Goal: Register for event/course

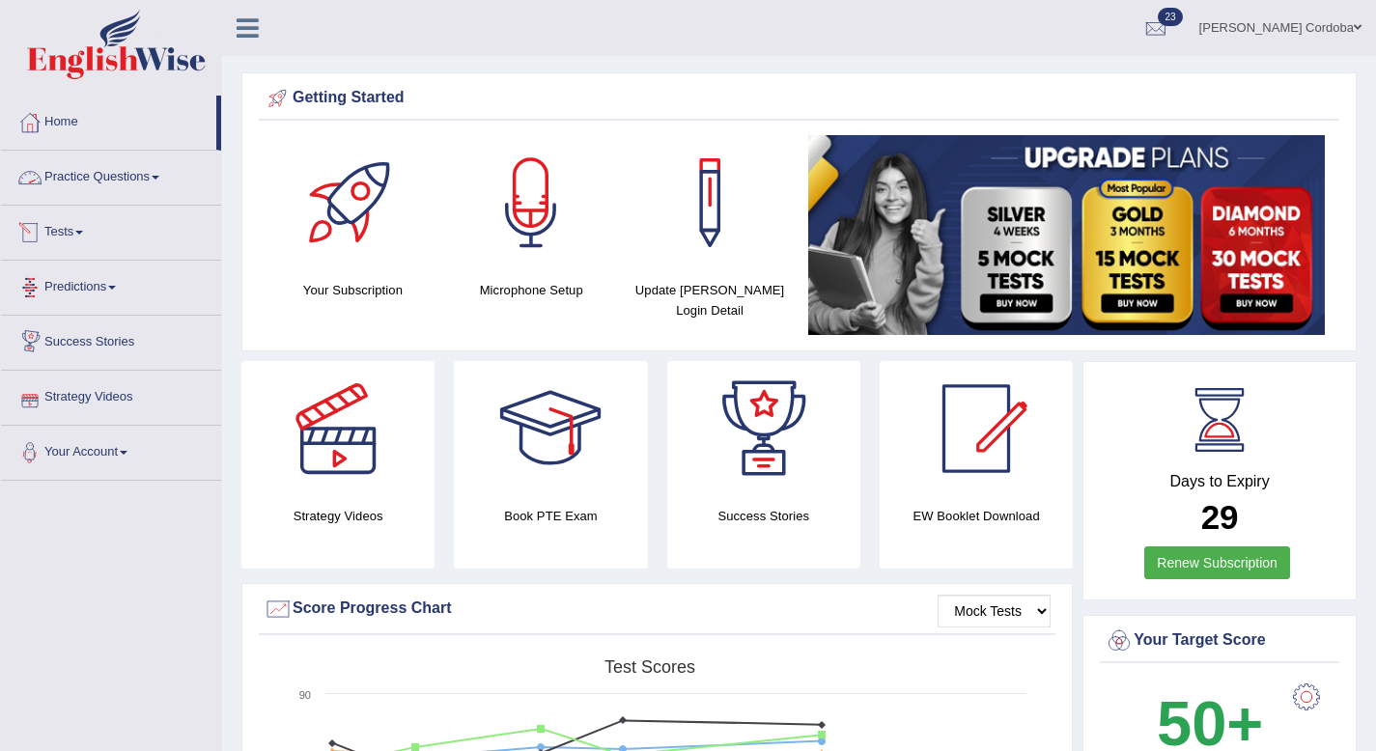
click at [103, 177] on link "Practice Questions" at bounding box center [111, 175] width 220 height 48
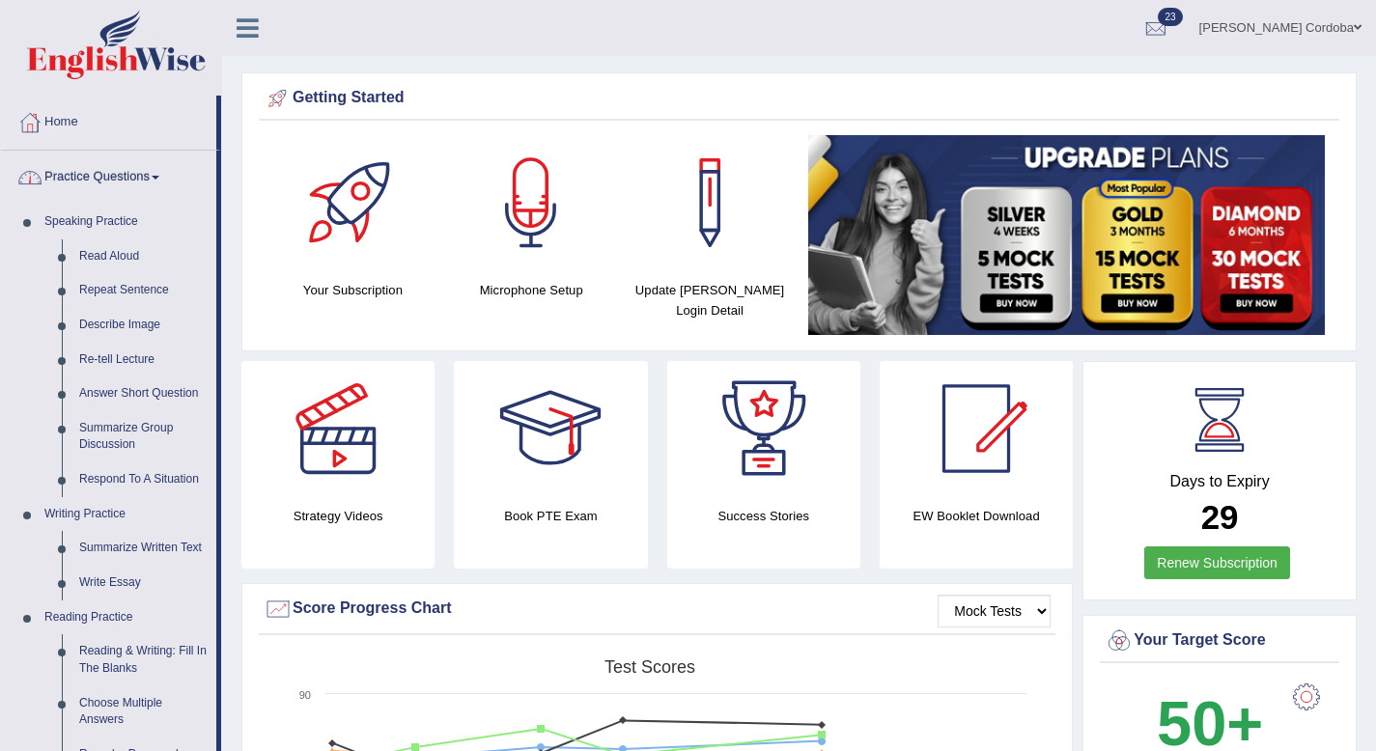
click at [111, 182] on link "Practice Questions" at bounding box center [108, 175] width 215 height 48
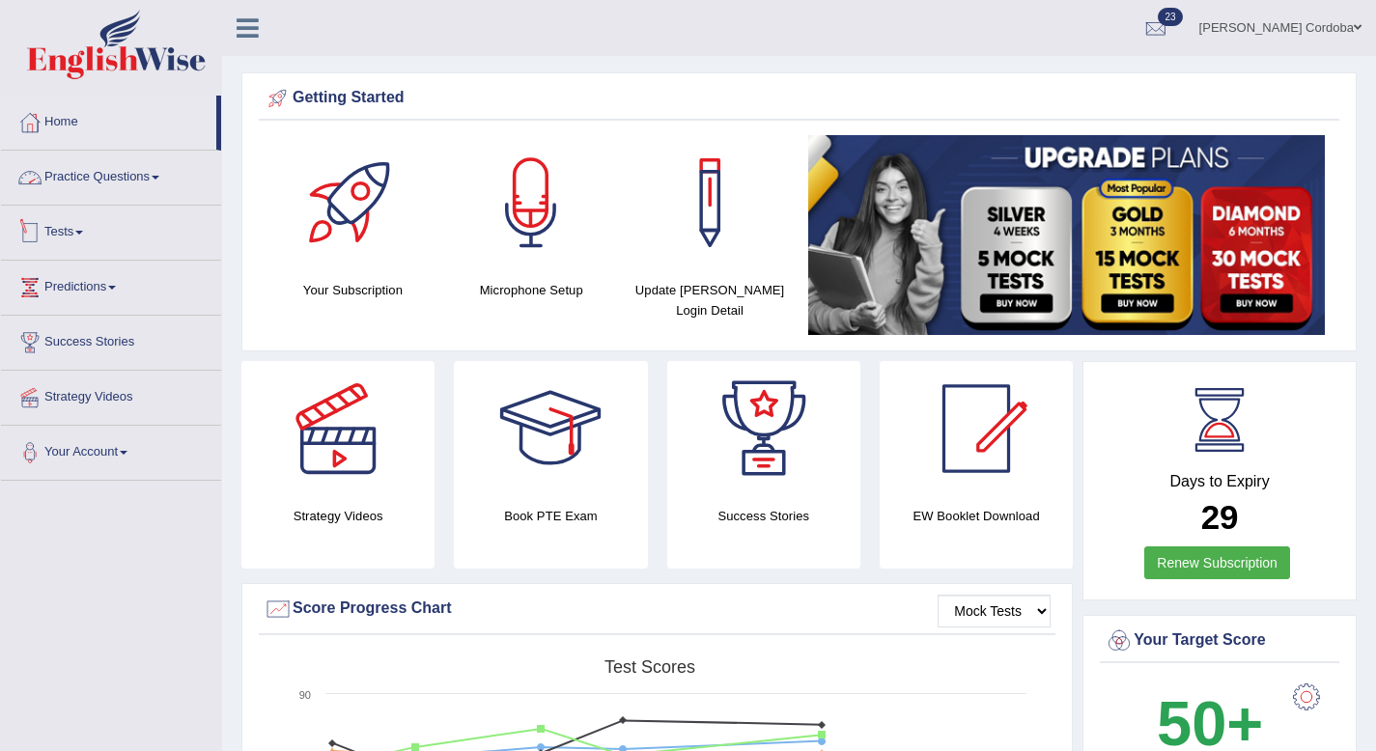
click at [60, 236] on link "Tests" at bounding box center [111, 230] width 220 height 48
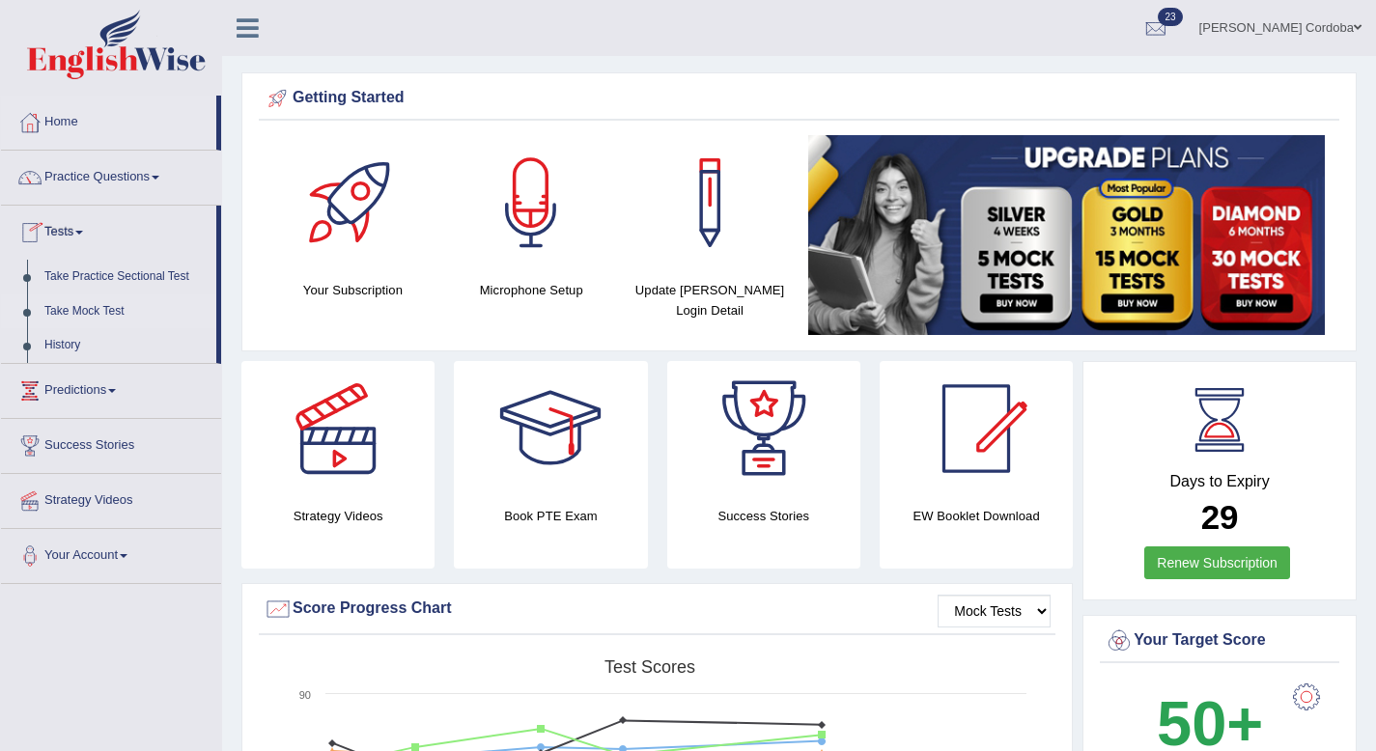
click at [109, 316] on link "Take Mock Test" at bounding box center [126, 312] width 181 height 35
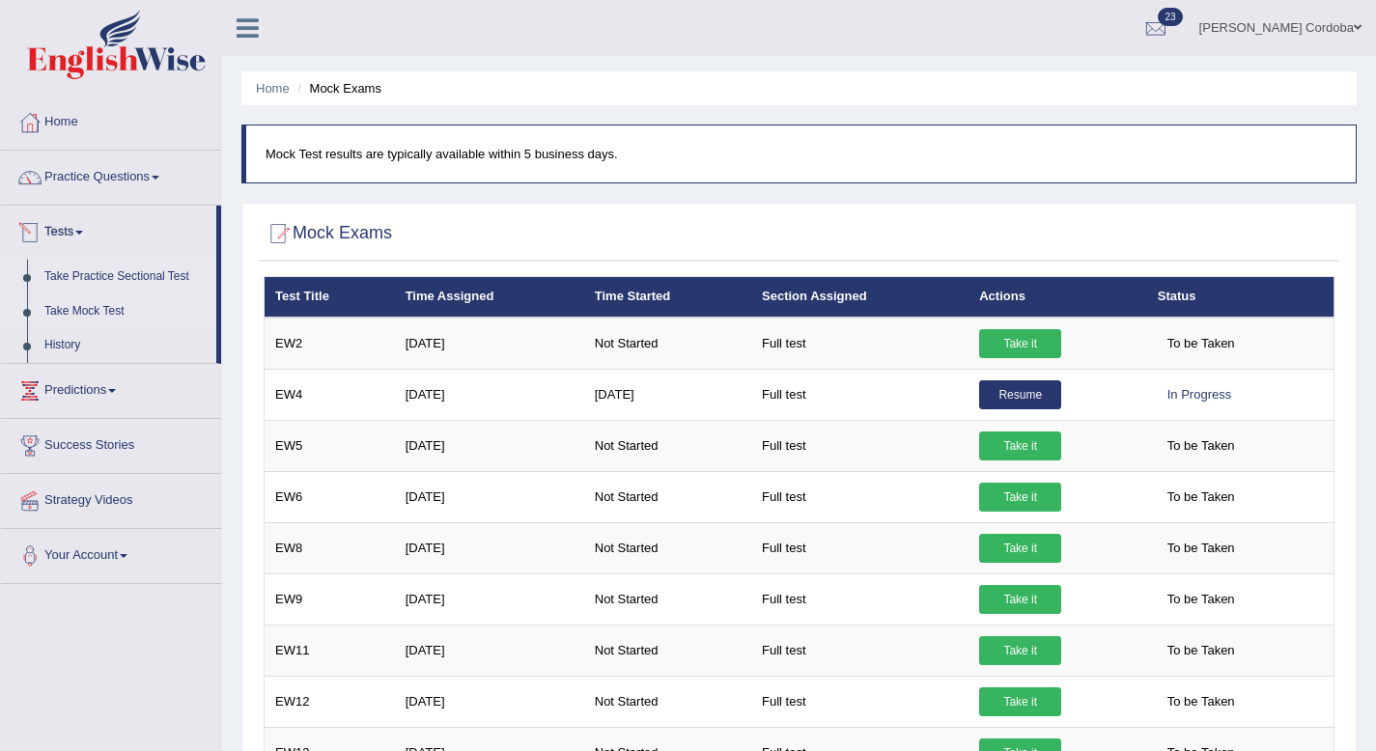
click at [150, 270] on link "Take Practice Sectional Test" at bounding box center [126, 277] width 181 height 35
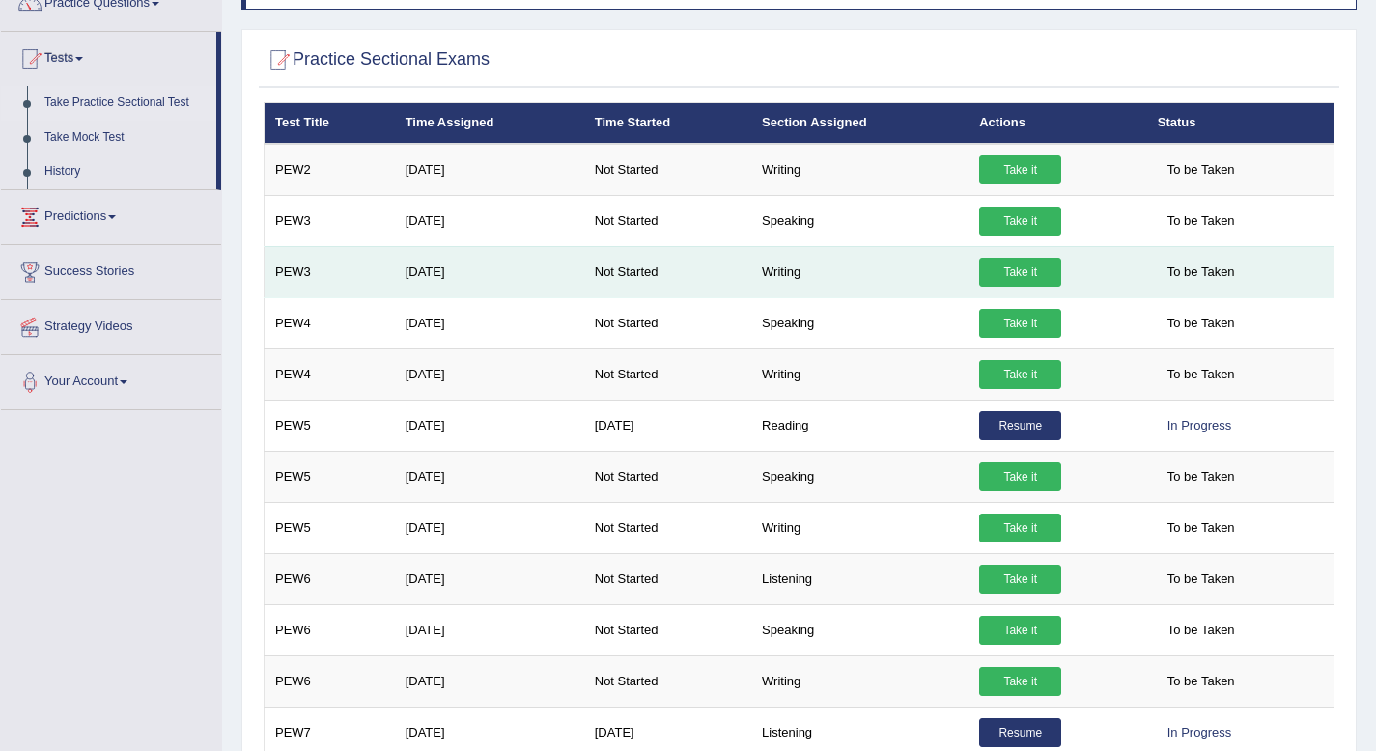
scroll to position [202, 0]
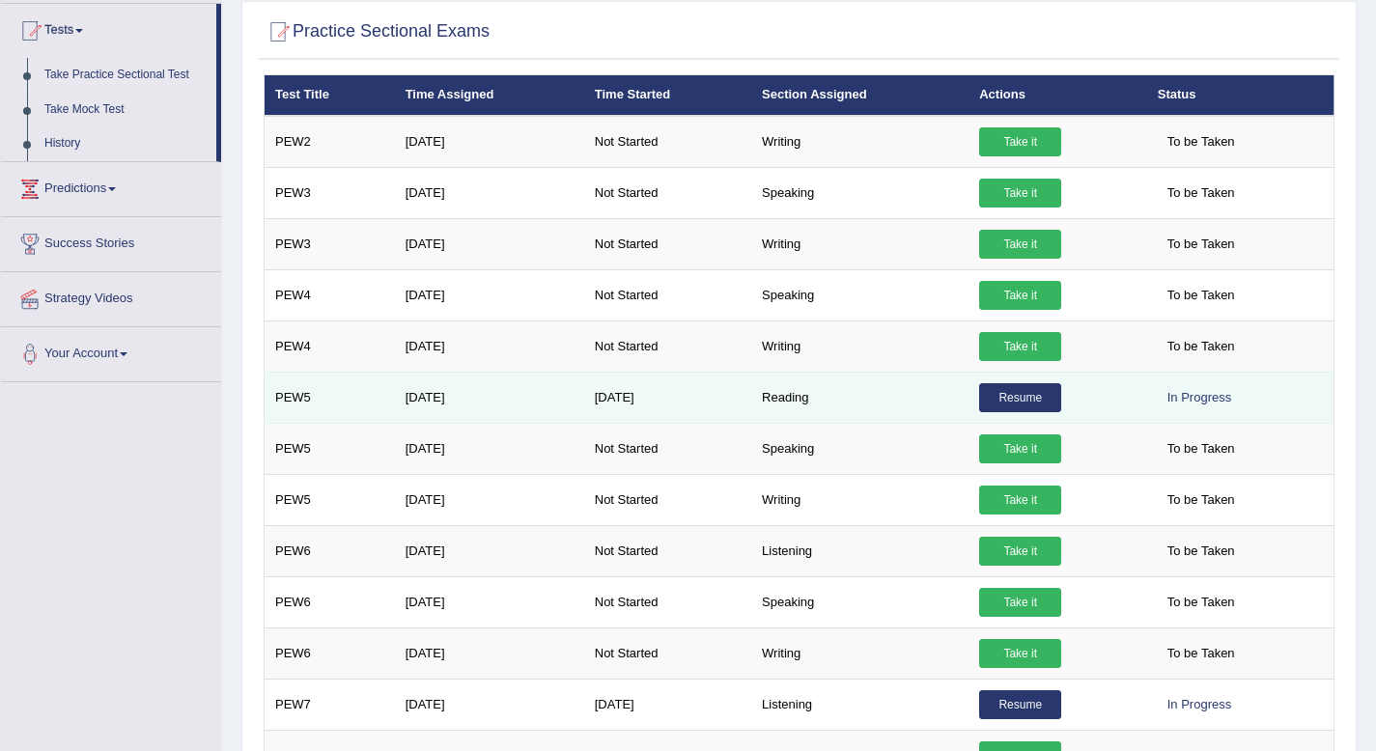
click at [971, 376] on td "Resume" at bounding box center [1058, 397] width 178 height 51
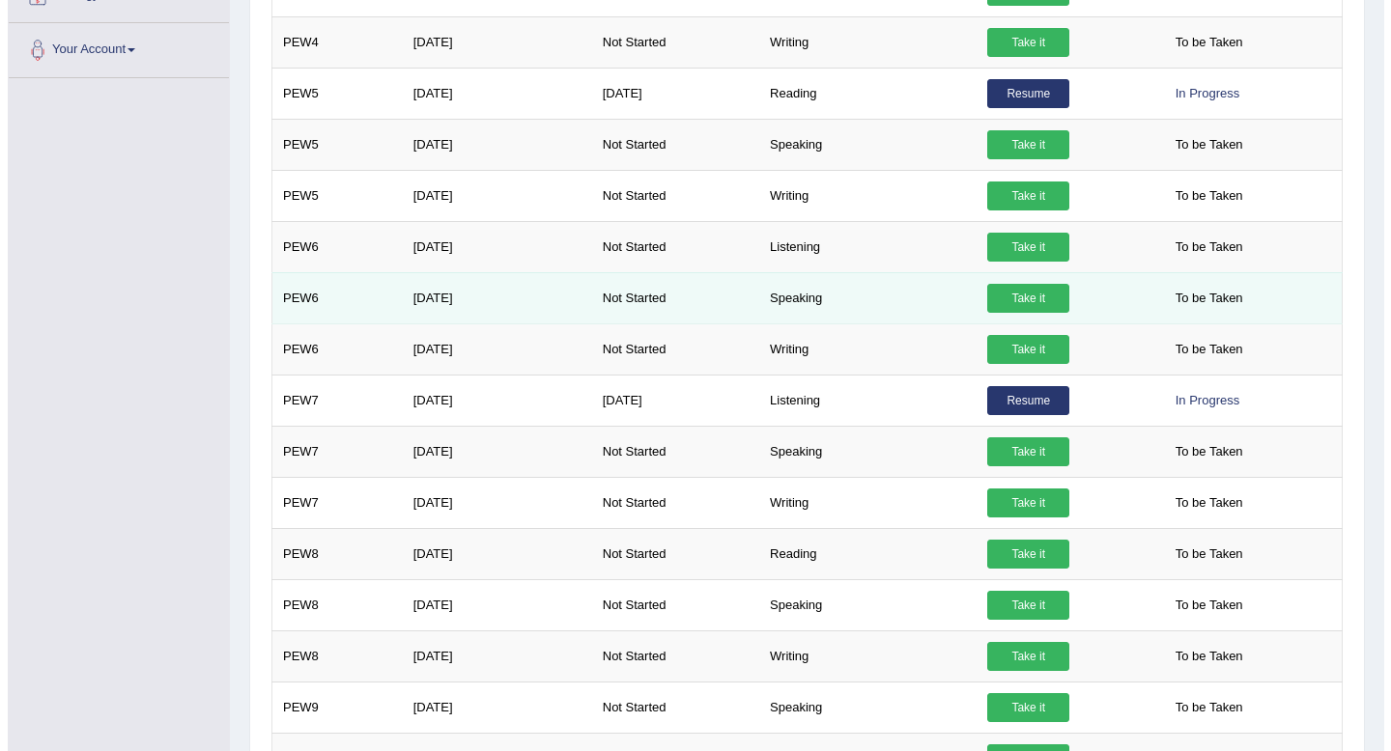
scroll to position [511, 0]
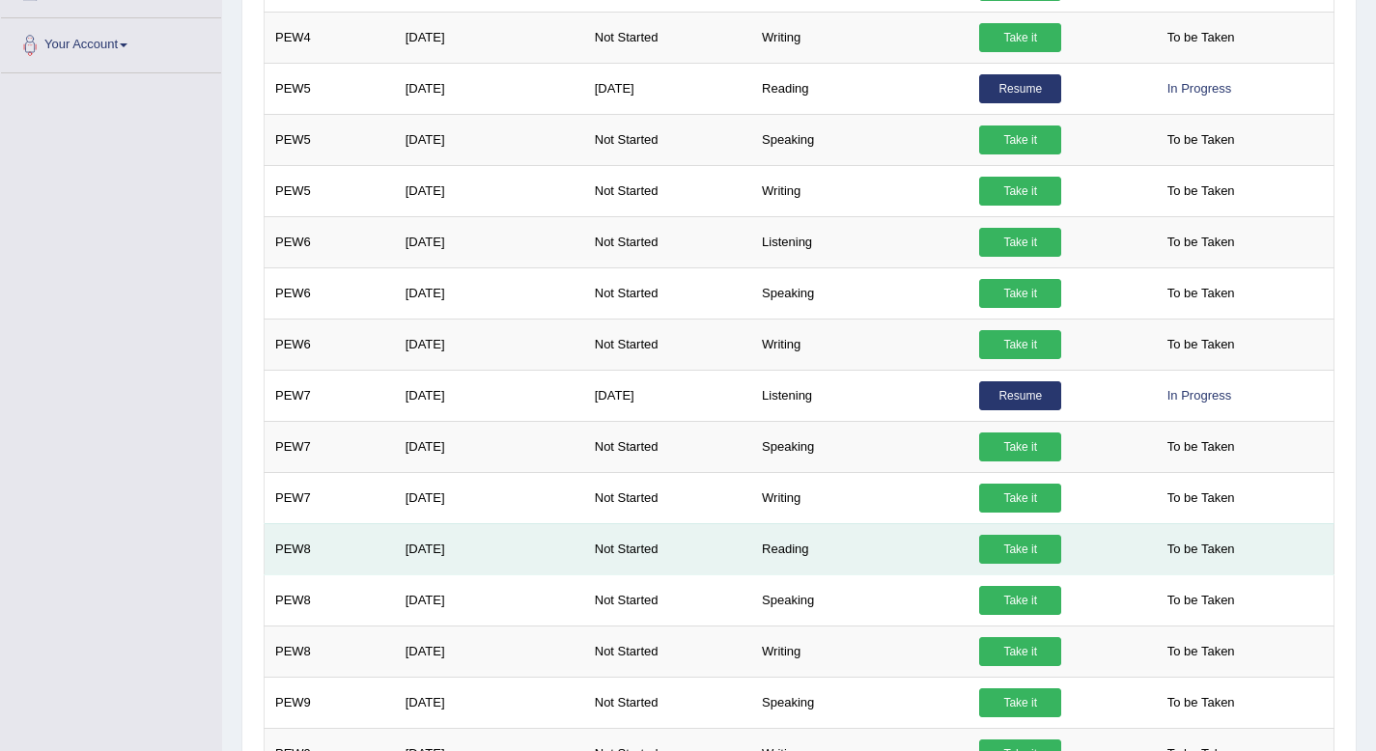
click at [1008, 549] on link "Take it" at bounding box center [1020, 549] width 82 height 29
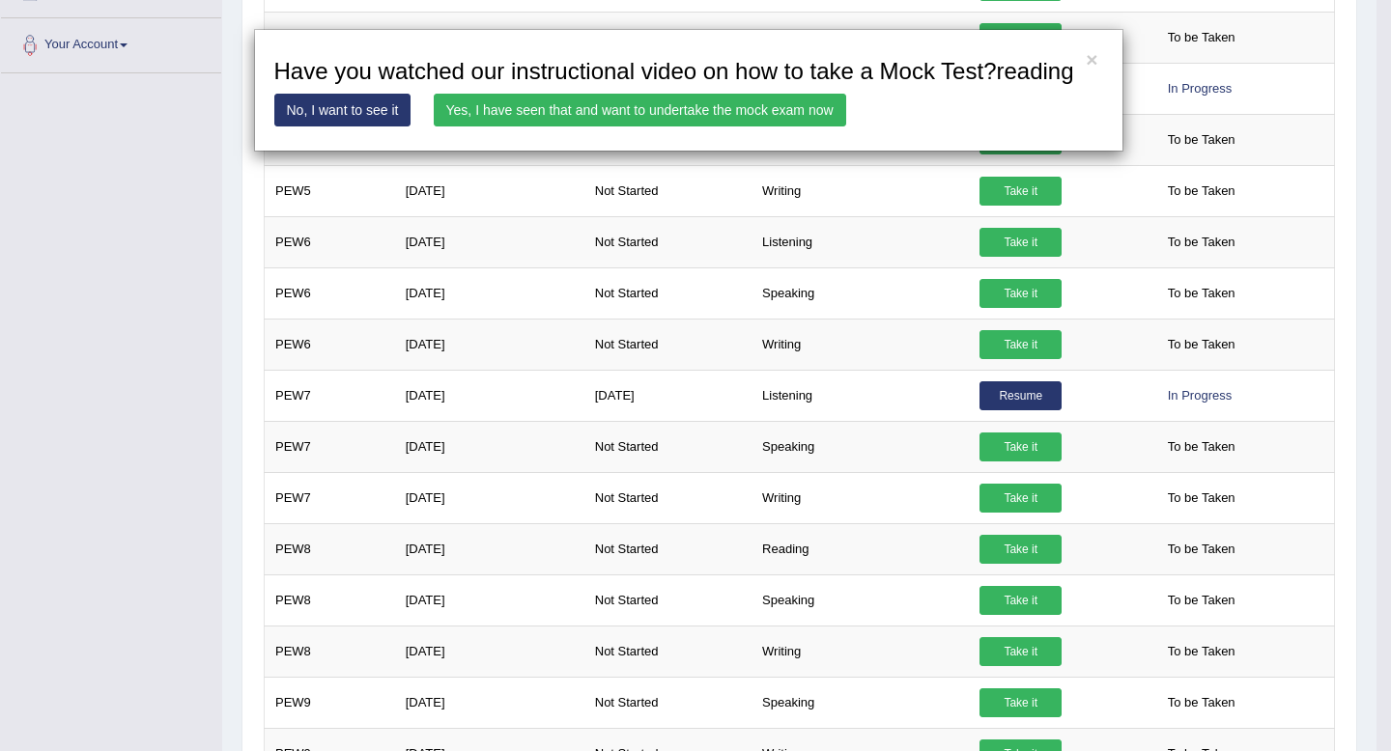
click at [711, 152] on div "× Have you watched our instructional video on how to take a Mock Test?reading N…" at bounding box center [688, 90] width 869 height 123
click at [726, 127] on link "Yes, I have seen that and want to undertake the mock exam now" at bounding box center [640, 110] width 412 height 33
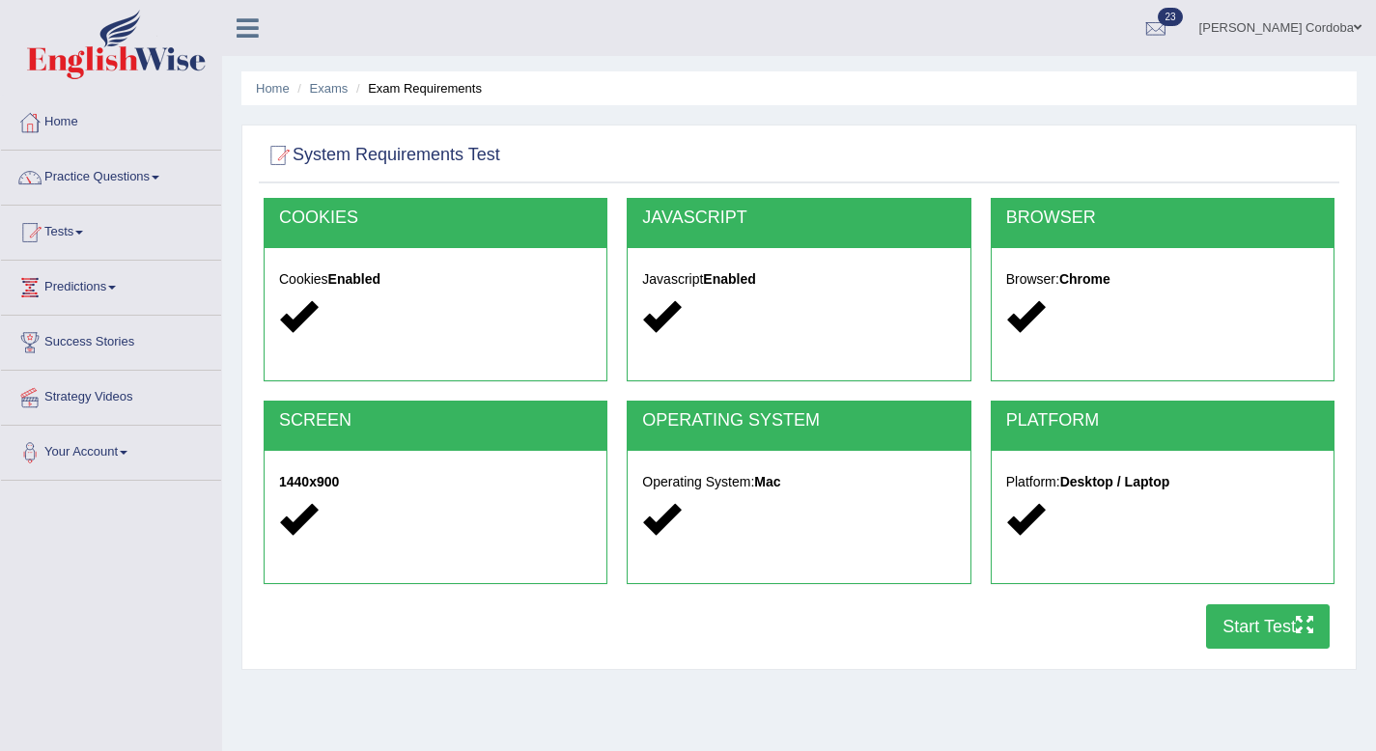
click at [1274, 646] on button "Start Test" at bounding box center [1268, 627] width 124 height 44
